Goal: Understand site structure: Understand site structure

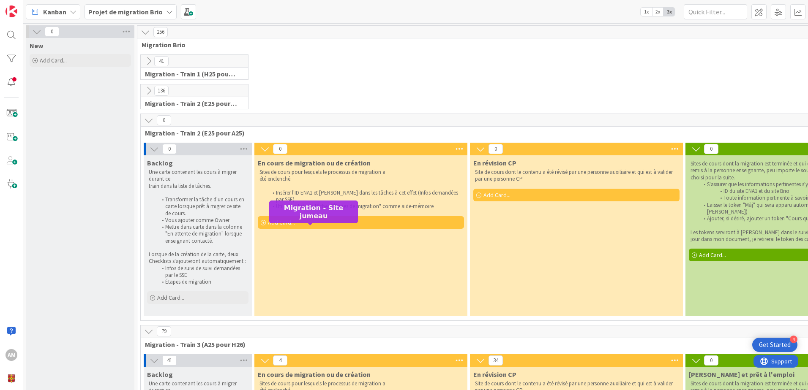
scroll to position [294, 0]
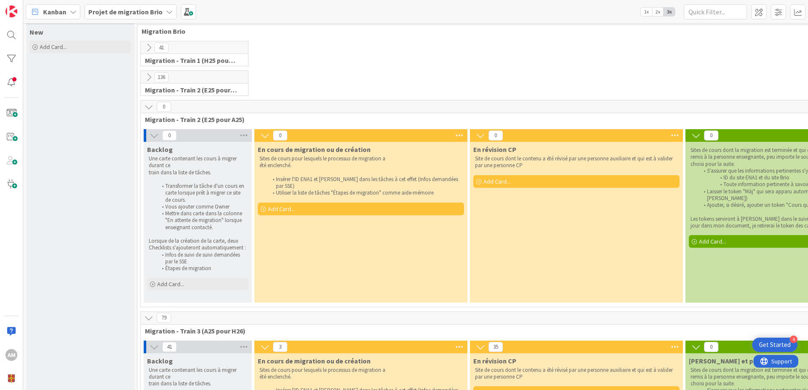
scroll to position [0, 0]
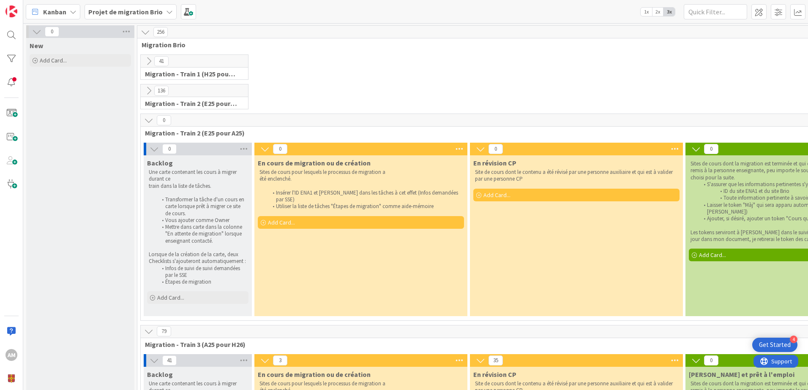
click at [308, 272] on div "En cours de migration ou de création Sites de cours pour lesquels le processus …" at bounding box center [360, 236] width 213 height 161
click at [155, 148] on icon at bounding box center [154, 149] width 9 height 9
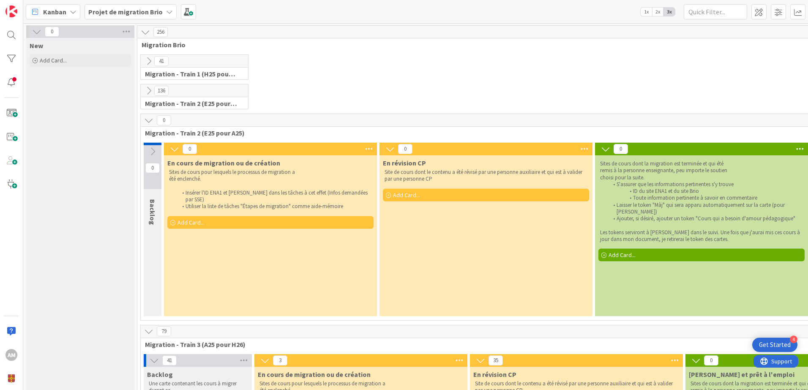
click at [153, 149] on icon at bounding box center [152, 151] width 9 height 9
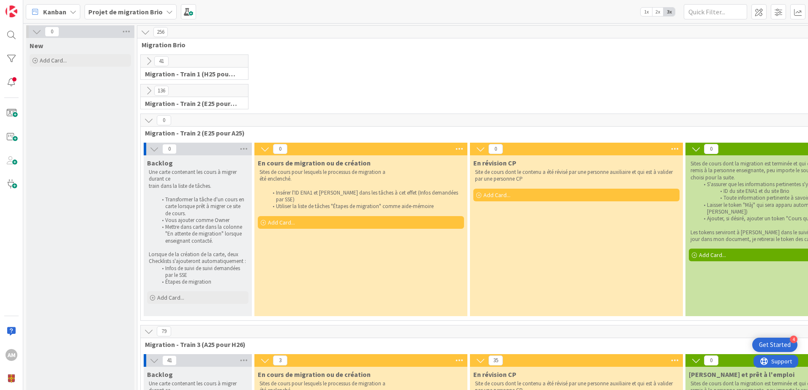
click at [147, 120] on icon at bounding box center [148, 120] width 9 height 9
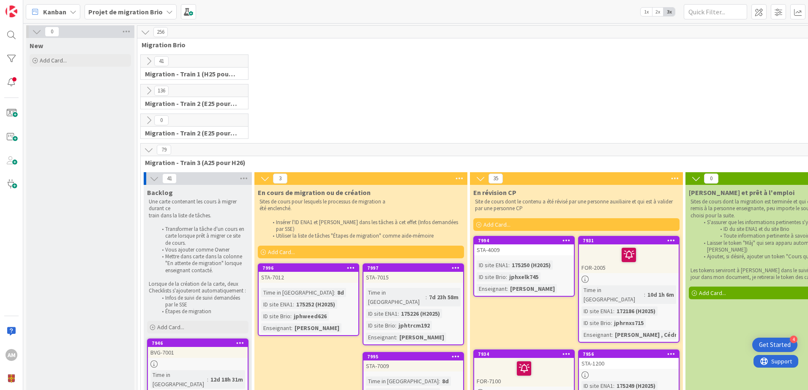
click at [147, 120] on icon at bounding box center [148, 120] width 9 height 9
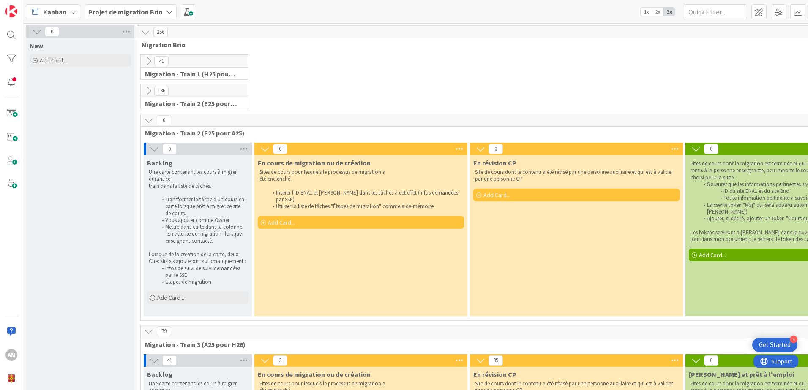
click at [146, 60] on icon at bounding box center [148, 61] width 9 height 9
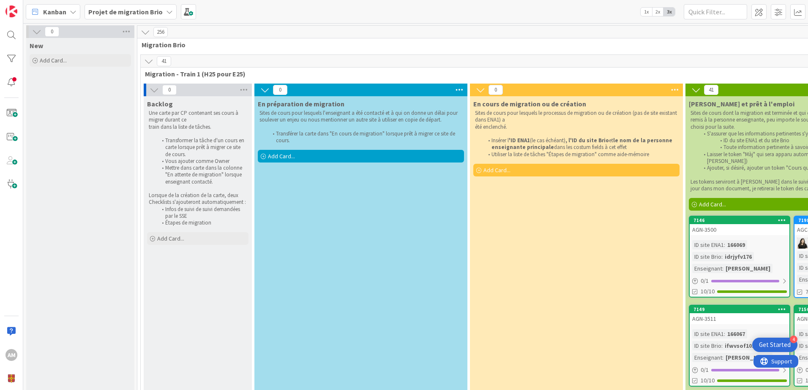
click at [146, 60] on icon at bounding box center [148, 61] width 9 height 9
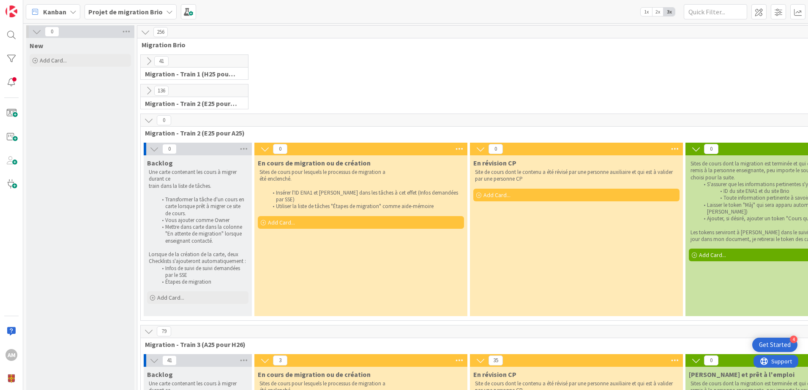
click at [147, 60] on icon at bounding box center [148, 61] width 9 height 9
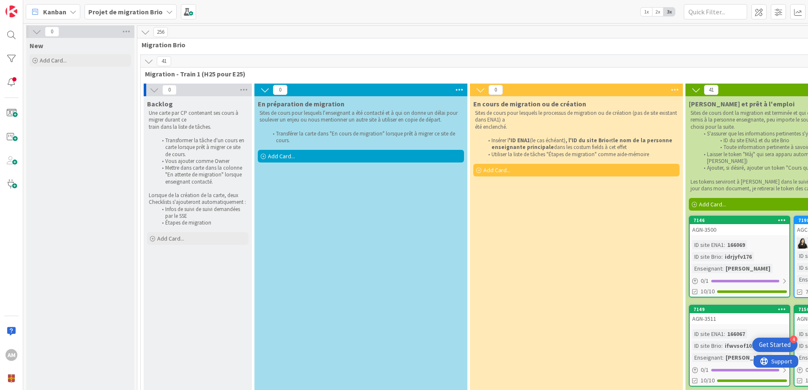
click at [147, 60] on icon at bounding box center [148, 61] width 9 height 9
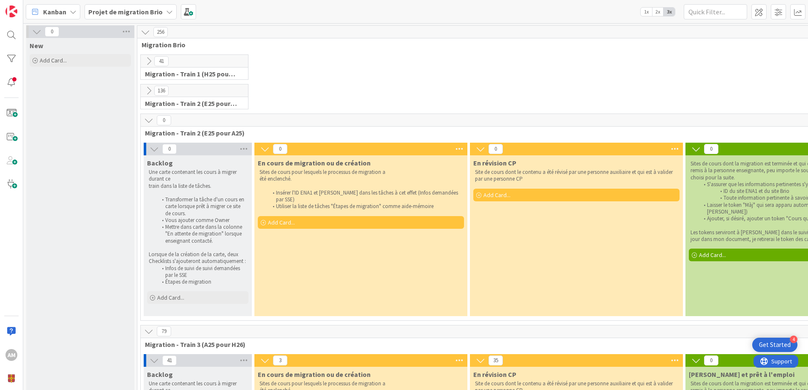
click at [148, 93] on icon at bounding box center [148, 90] width 9 height 9
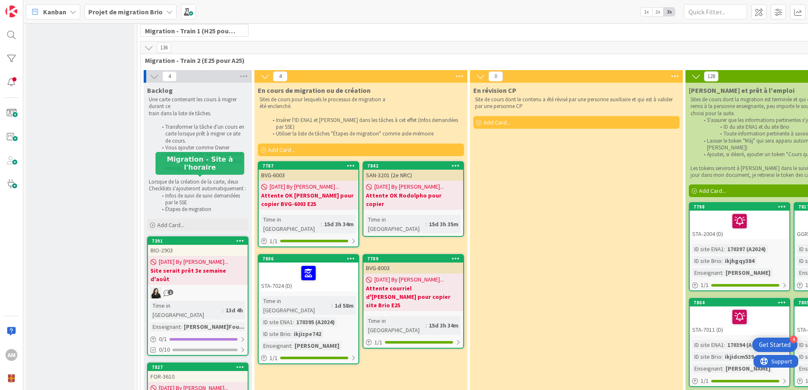
scroll to position [42, 0]
